Goal: Task Accomplishment & Management: Use online tool/utility

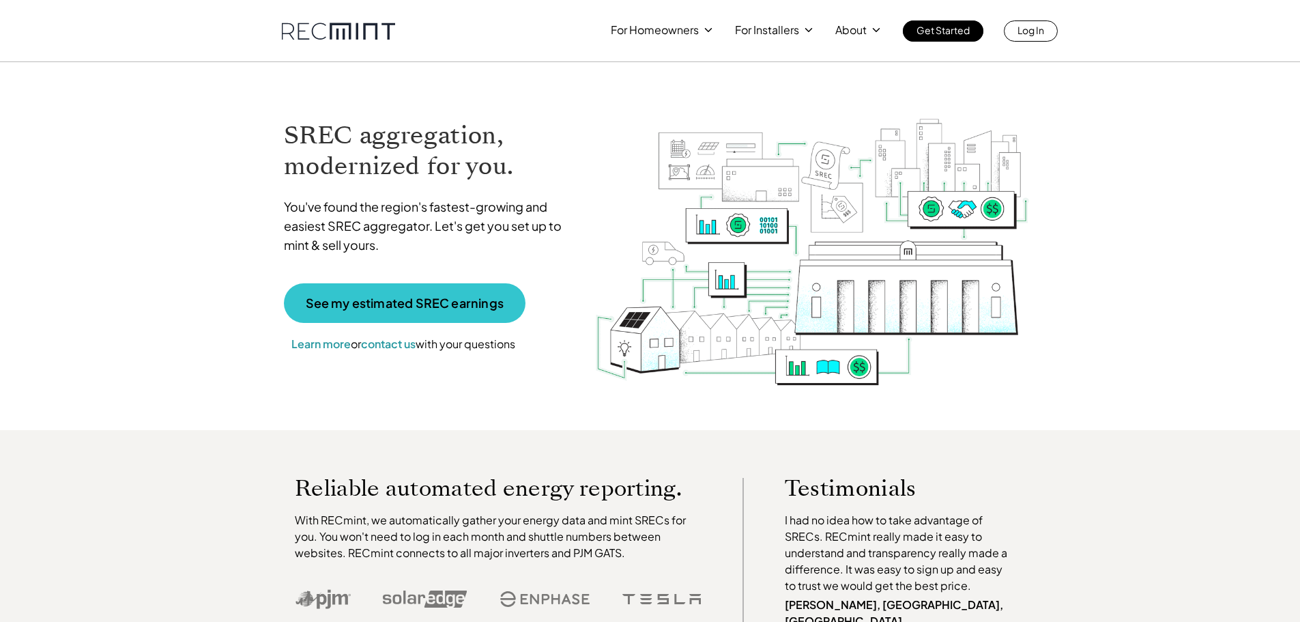
click at [399, 298] on p "See my estimated SREC earnings" at bounding box center [405, 303] width 198 height 12
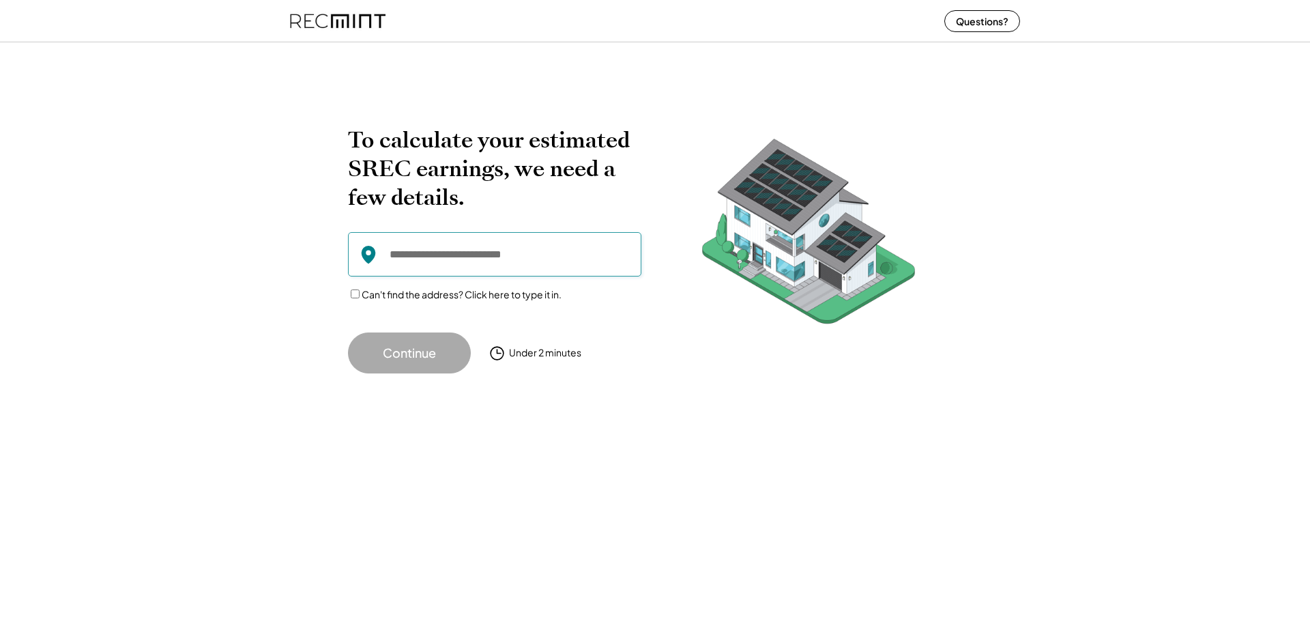
click at [453, 257] on input "input" at bounding box center [494, 254] width 293 height 44
click at [648, 360] on div "To calculate your estimated SREC earnings, we need a few details. Can't find th…" at bounding box center [655, 250] width 614 height 248
click at [265, 151] on div "To calculate your estimated SREC earnings, we need a few details. Can't find th…" at bounding box center [655, 225] width 1310 height 323
